Goal: Task Accomplishment & Management: Manage account settings

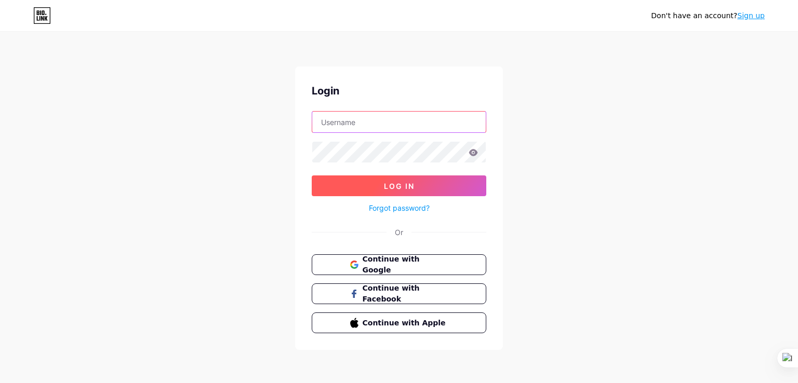
type input "[EMAIL_ADDRESS][DOMAIN_NAME]"
click at [409, 176] on button "Log In" at bounding box center [399, 186] width 174 height 21
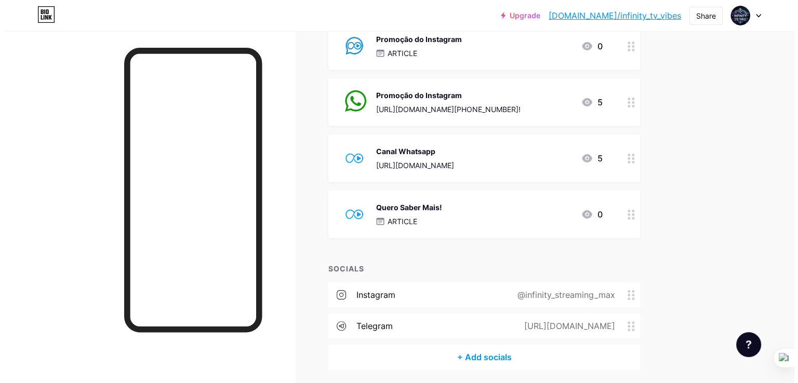
scroll to position [235, 0]
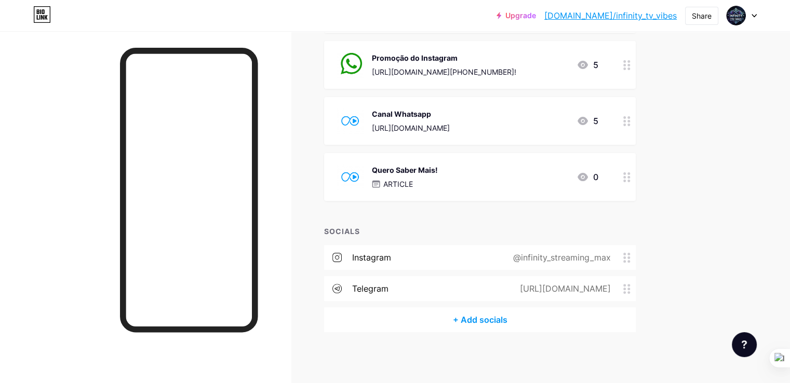
click at [540, 318] on div "+ Add socials" at bounding box center [480, 319] width 312 height 25
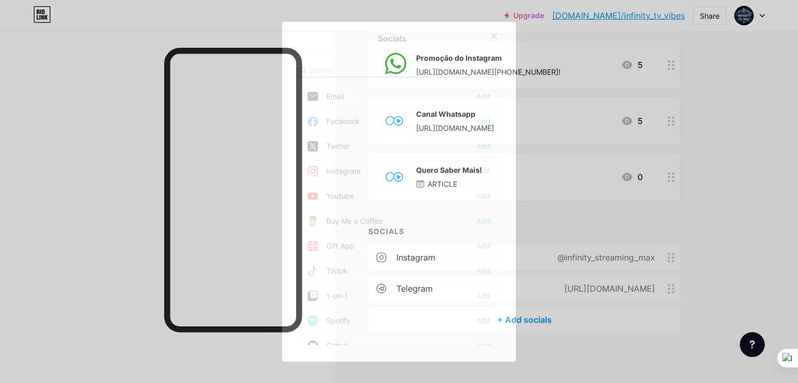
click at [476, 118] on div "Add" at bounding box center [483, 121] width 14 height 10
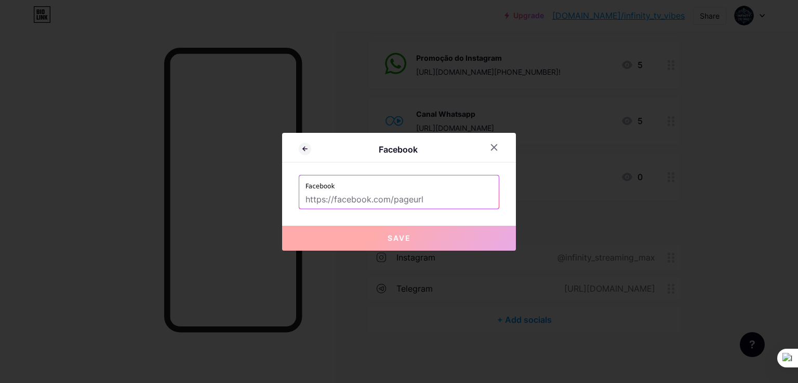
click at [352, 199] on input "text" at bounding box center [398, 200] width 187 height 18
paste input "[URL][DOMAIN_NAME][DOMAIN_NAME]"
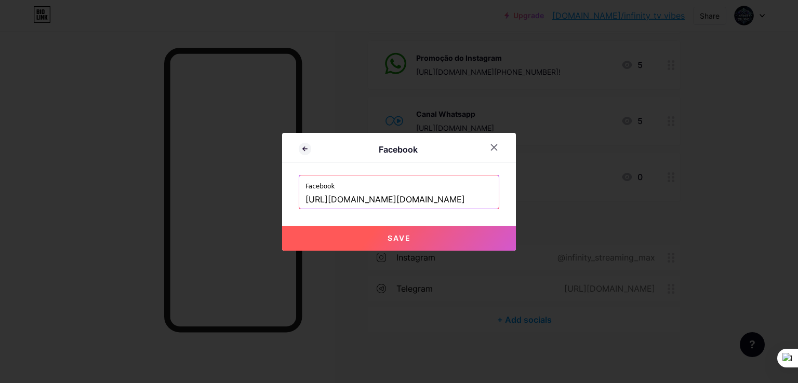
scroll to position [0, 0]
drag, startPoint x: 363, startPoint y: 196, endPoint x: 231, endPoint y: 196, distance: 132.4
click at [231, 196] on div "Facebook Facebook [URL][DOMAIN_NAME][DOMAIN_NAME] Save" at bounding box center [399, 191] width 798 height 383
click at [388, 198] on input "[URL][DOMAIN_NAME][DOMAIN_NAME]" at bounding box center [398, 200] width 187 height 18
drag, startPoint x: 448, startPoint y: 198, endPoint x: 458, endPoint y: 201, distance: 10.3
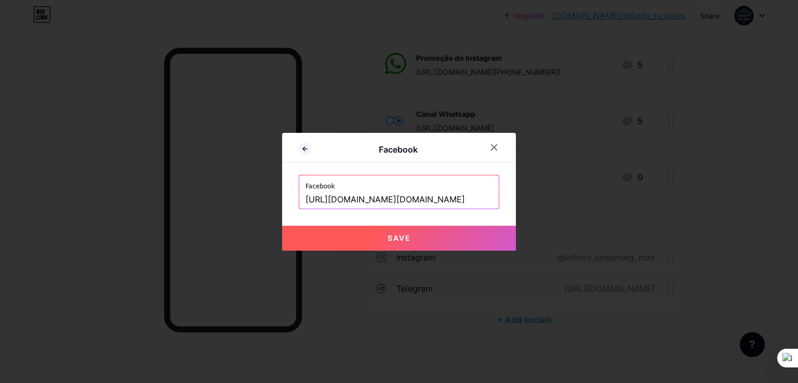
click at [458, 201] on input "[URL][DOMAIN_NAME][DOMAIN_NAME]" at bounding box center [398, 200] width 187 height 18
drag, startPoint x: 469, startPoint y: 199, endPoint x: 572, endPoint y: 200, distance: 102.3
click at [572, 200] on div "Facebook Facebook [URL][DOMAIN_NAME][DOMAIN_NAME] Save" at bounding box center [399, 191] width 798 height 383
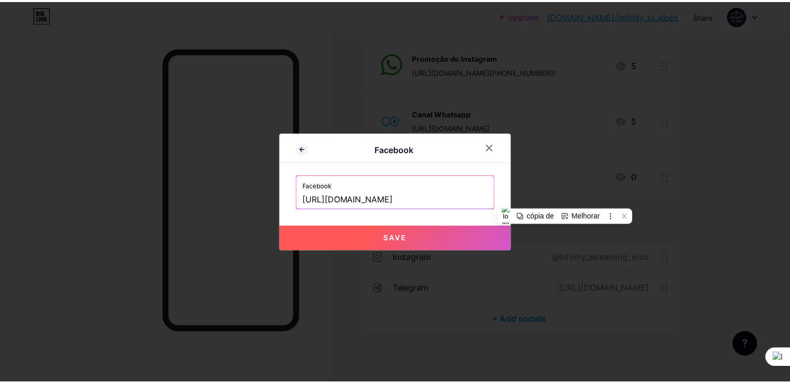
scroll to position [0, 0]
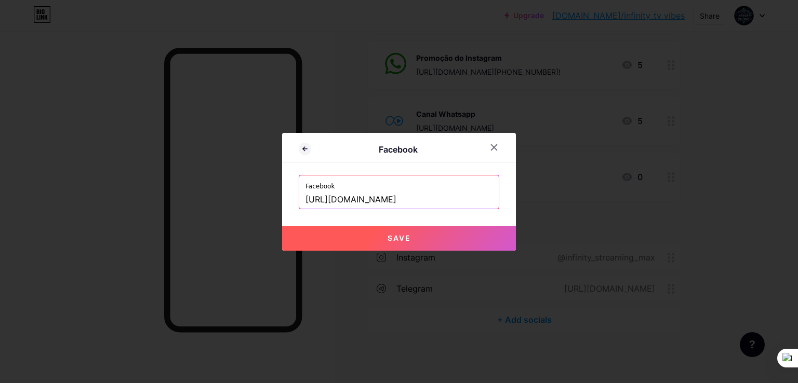
type input "[URL][DOMAIN_NAME]"
click at [414, 229] on button "Save" at bounding box center [399, 238] width 234 height 25
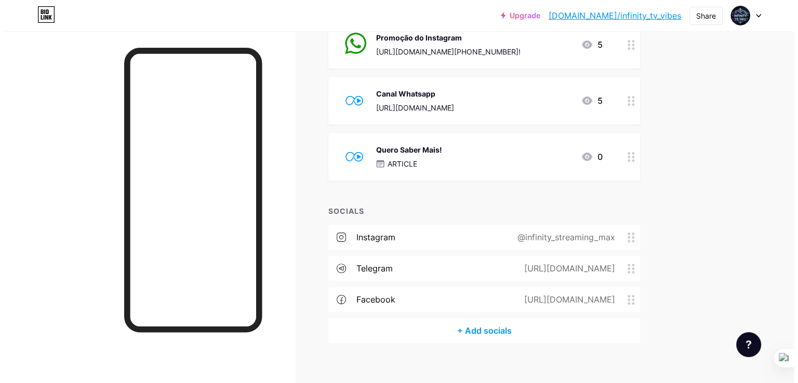
scroll to position [266, 0]
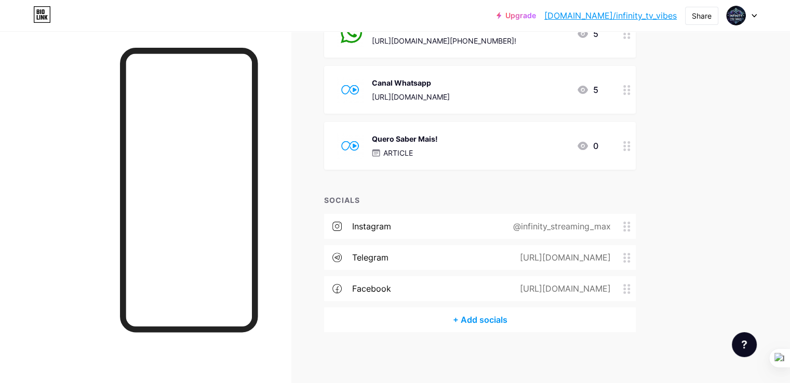
click at [517, 319] on div "+ Add socials" at bounding box center [480, 319] width 312 height 25
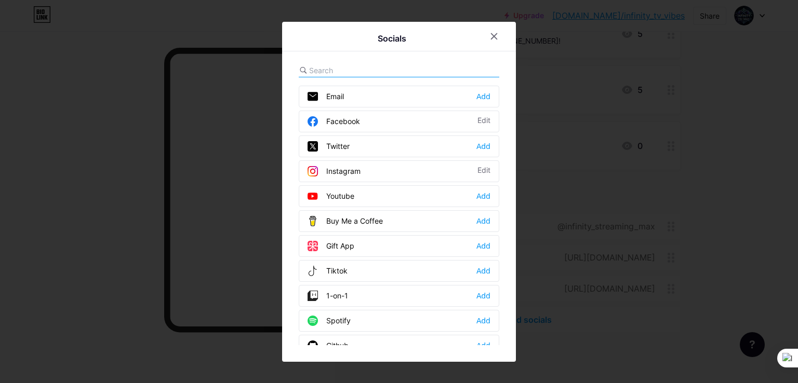
click at [350, 69] on input "text" at bounding box center [366, 70] width 115 height 11
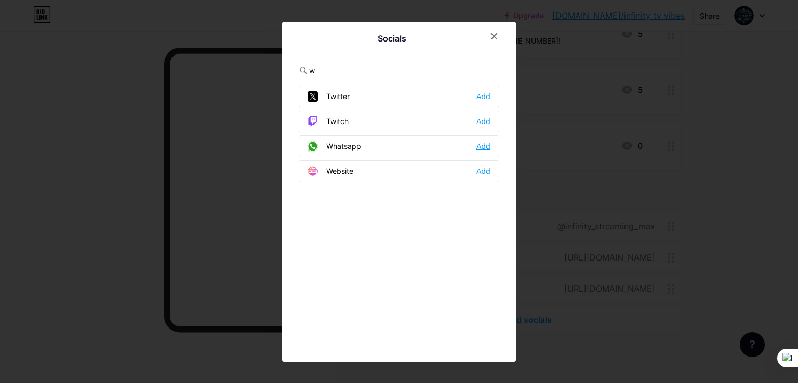
type input "w"
click at [483, 141] on div "Add" at bounding box center [483, 146] width 14 height 10
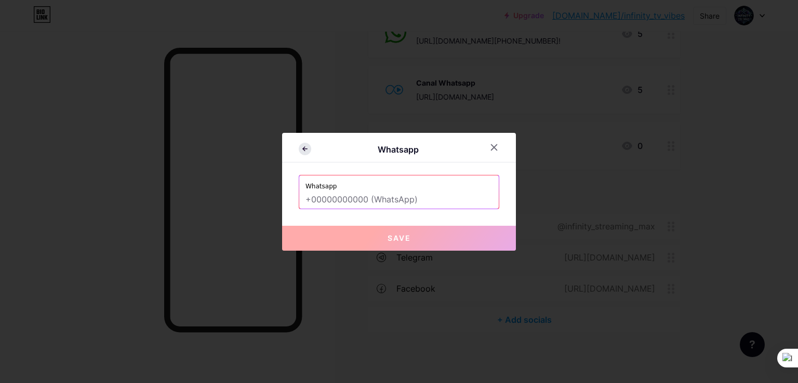
click at [299, 150] on icon at bounding box center [305, 149] width 12 height 12
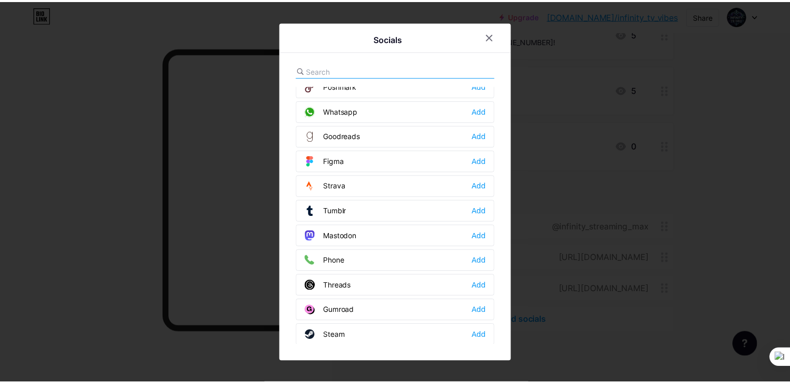
scroll to position [926, 0]
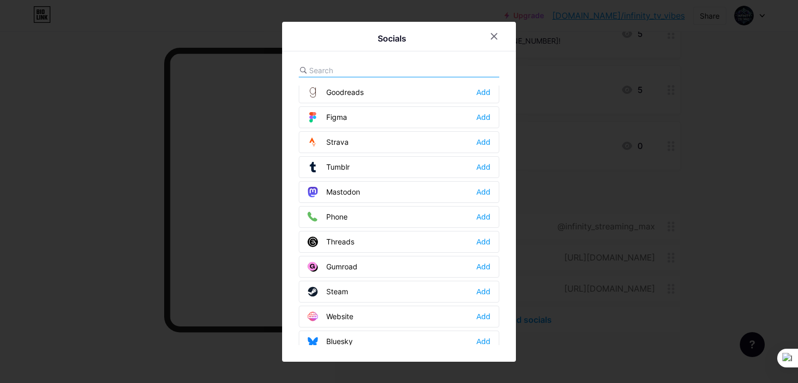
click at [486, 312] on div "Add" at bounding box center [483, 317] width 14 height 10
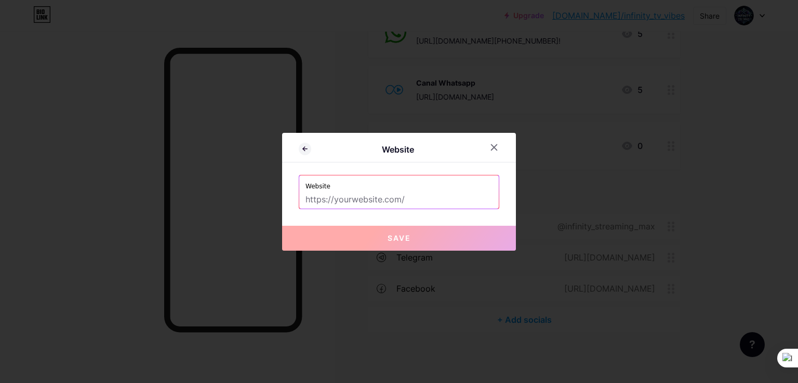
click at [380, 201] on input "text" at bounding box center [398, 200] width 187 height 18
paste input "[URL][DOMAIN_NAME]"
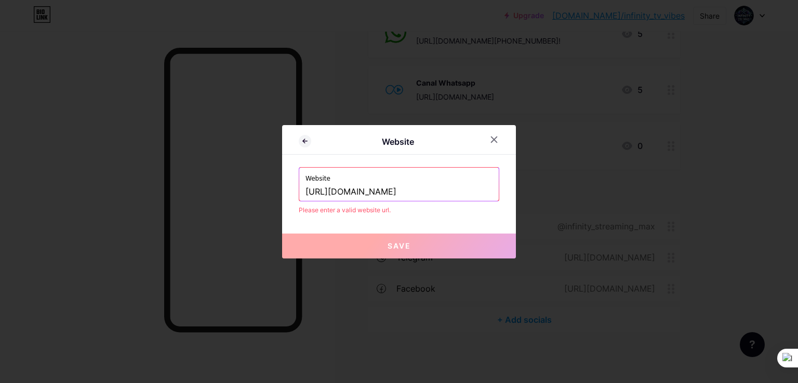
click at [422, 199] on input "[URL][DOMAIN_NAME]" at bounding box center [398, 192] width 187 height 18
click at [484, 192] on input "[URL][DOMAIN_NAME]" at bounding box center [398, 192] width 187 height 18
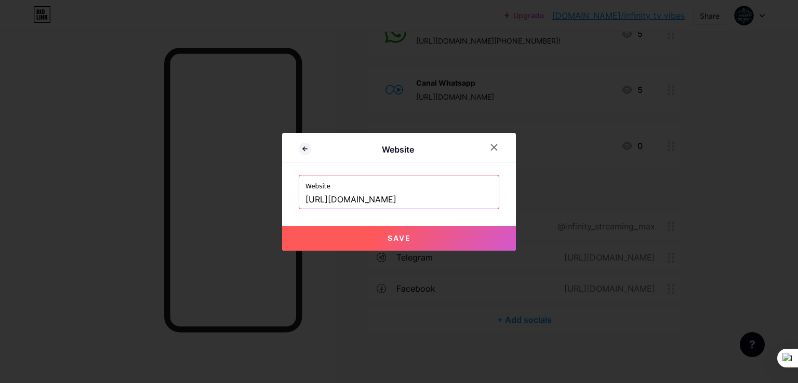
type input "[URL][DOMAIN_NAME]"
click at [353, 233] on button "Save" at bounding box center [399, 238] width 234 height 25
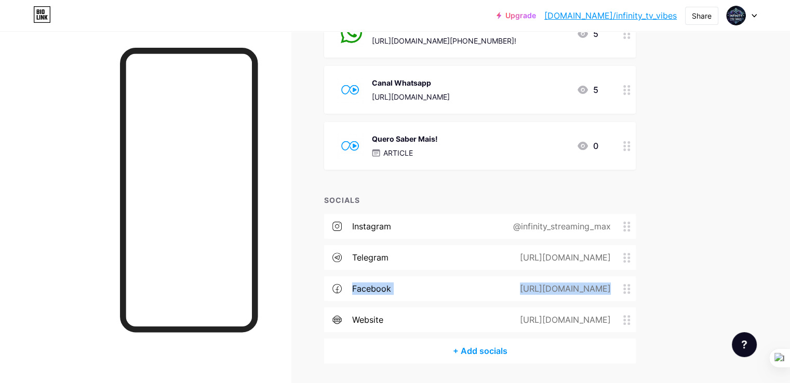
drag, startPoint x: 380, startPoint y: 318, endPoint x: 383, endPoint y: 293, distance: 25.1
click at [383, 293] on div "instagram @infinity_streaming_max telegram [URL][DOMAIN_NAME] facebook [URL][DO…" at bounding box center [480, 276] width 312 height 125
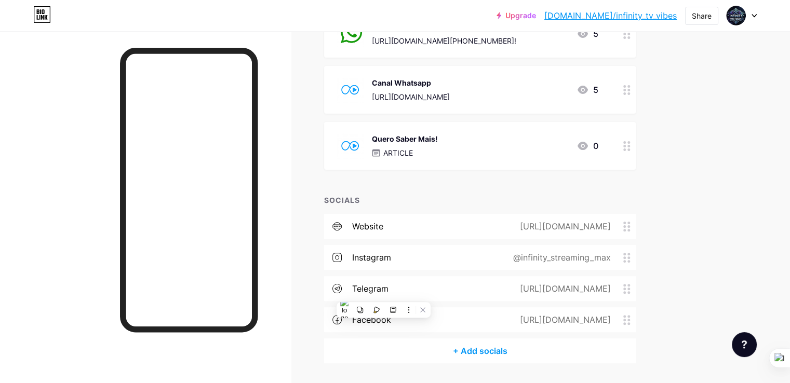
click at [679, 298] on div "Links Posts Design Subscribers NEW Stats Settings + ADD LINK + ADD EMBED + Add …" at bounding box center [339, 90] width 679 height 650
click at [630, 258] on icon at bounding box center [626, 258] width 7 height 10
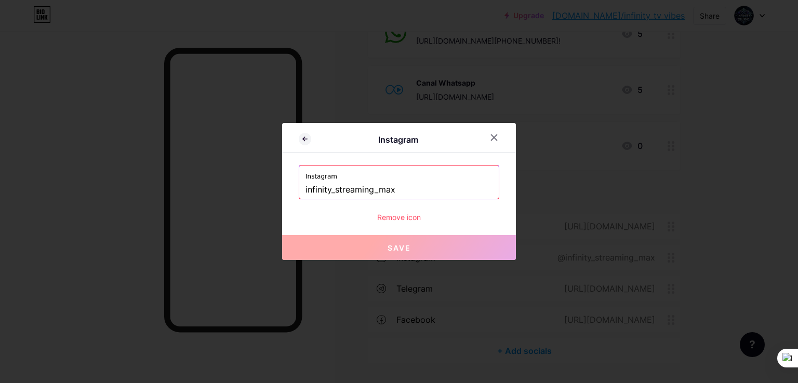
click at [405, 214] on div "Remove icon" at bounding box center [399, 217] width 200 height 11
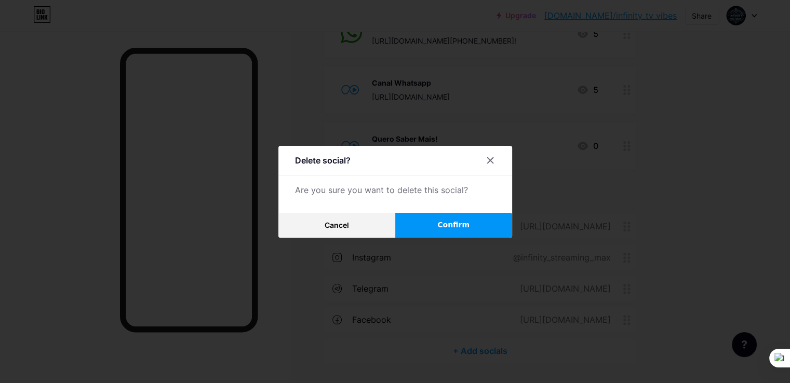
click at [420, 227] on button "Confirm" at bounding box center [453, 225] width 117 height 25
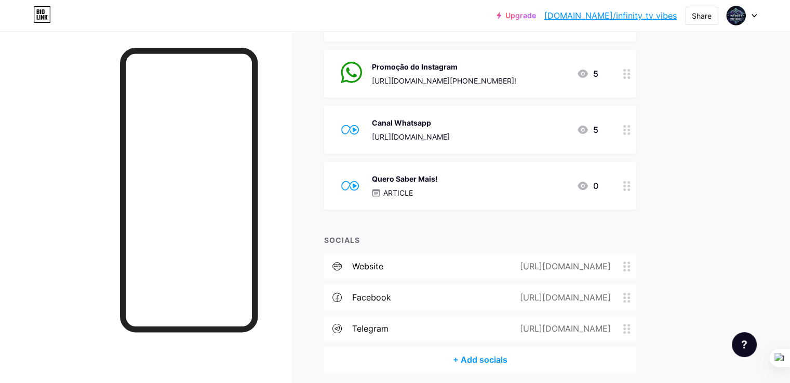
scroll to position [208, 0]
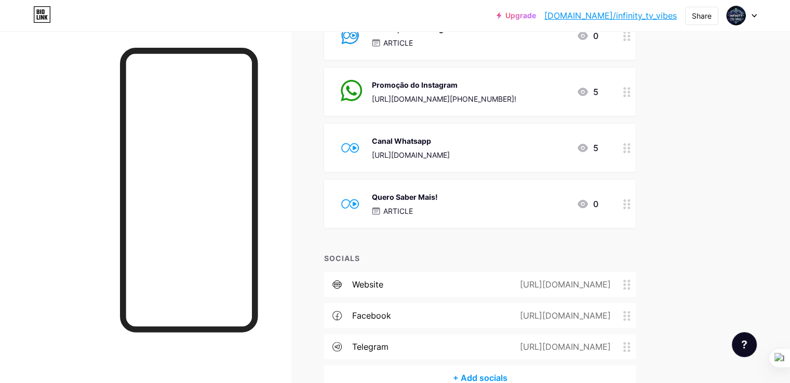
click at [656, 15] on link "[DOMAIN_NAME]/infinity_tv_vibes" at bounding box center [610, 15] width 132 height 12
